Goal: Book appointment/travel/reservation

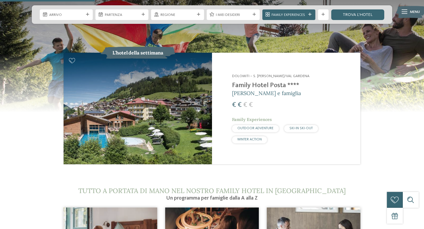
scroll to position [548, 0]
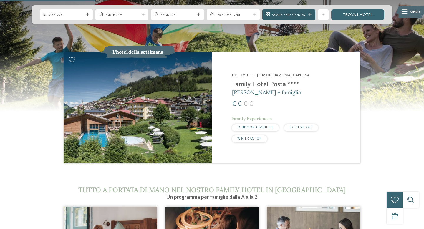
click at [303, 12] on div "Family Experiences" at bounding box center [288, 15] width 37 height 6
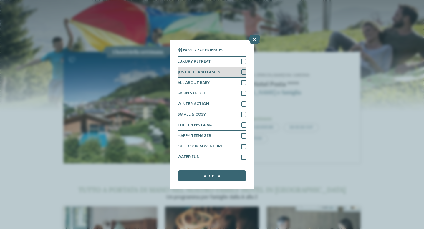
click at [244, 73] on div at bounding box center [243, 72] width 5 height 5
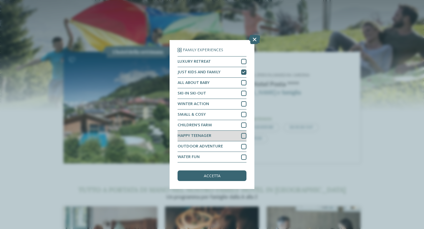
click at [243, 136] on div at bounding box center [243, 135] width 5 height 5
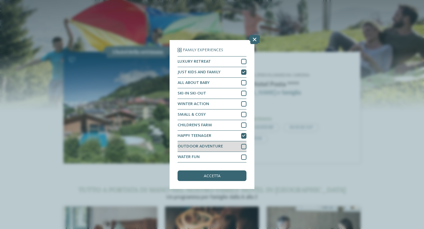
click at [243, 148] on div at bounding box center [243, 146] width 5 height 5
click at [242, 158] on div at bounding box center [243, 157] width 5 height 5
click at [209, 179] on div "accetta" at bounding box center [212, 176] width 69 height 11
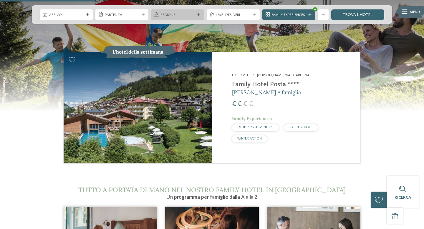
click at [197, 15] on icon at bounding box center [198, 14] width 3 height 3
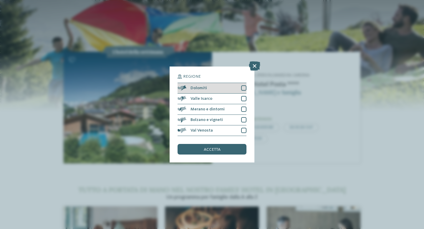
click at [244, 88] on div at bounding box center [243, 87] width 5 height 5
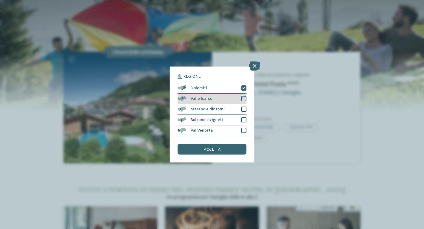
click at [244, 99] on div at bounding box center [243, 98] width 5 height 5
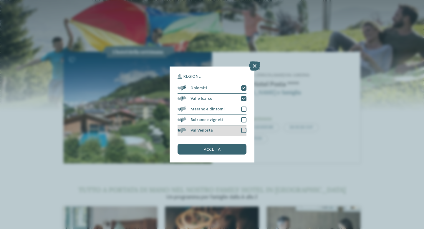
click at [244, 127] on div "Val Venosta" at bounding box center [212, 130] width 69 height 11
click at [254, 65] on icon at bounding box center [254, 65] width 11 height 9
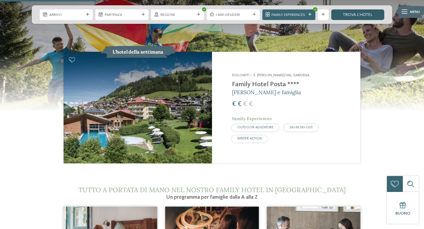
click at [376, 13] on link "trova l’hotel" at bounding box center [357, 14] width 53 height 11
